Goal: Find specific page/section: Find specific page/section

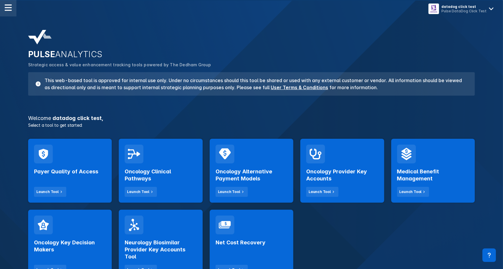
click at [8, 12] on div at bounding box center [8, 8] width 16 height 16
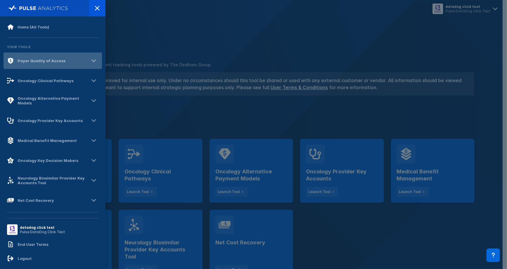
click at [63, 63] on div "Payer Quality of Access" at bounding box center [36, 60] width 58 height 7
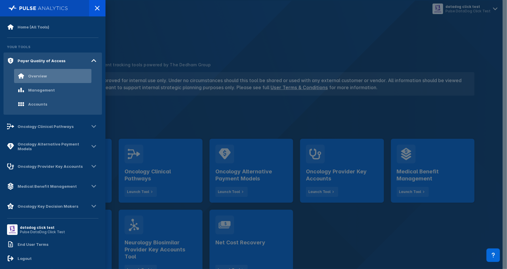
click at [57, 79] on div "Overview" at bounding box center [52, 76] width 77 height 14
